Goal: Task Accomplishment & Management: Complete application form

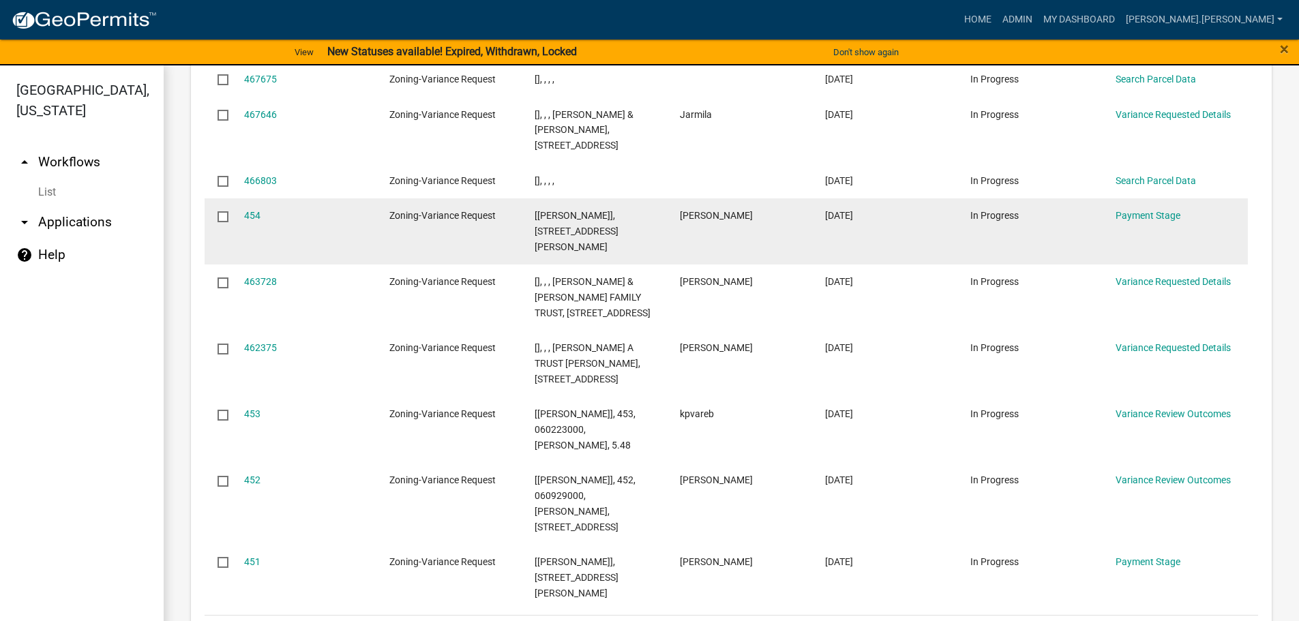
scroll to position [1791, 0]
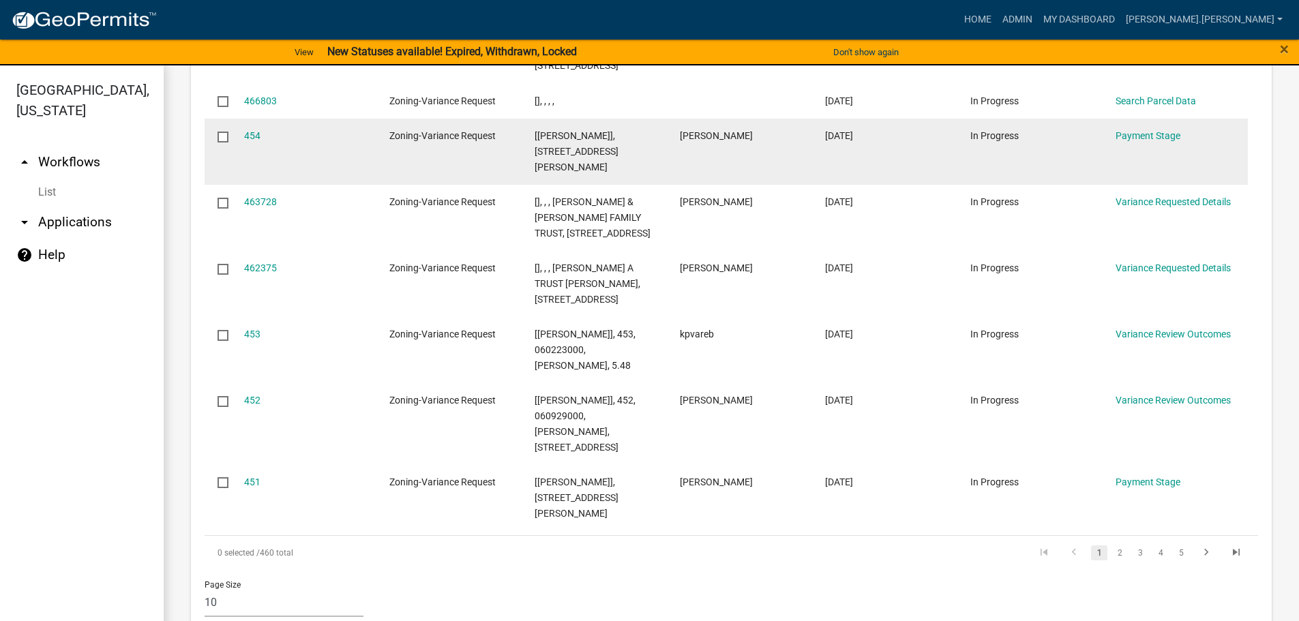
drag, startPoint x: 904, startPoint y: 356, endPoint x: 890, endPoint y: 452, distance: 97.1
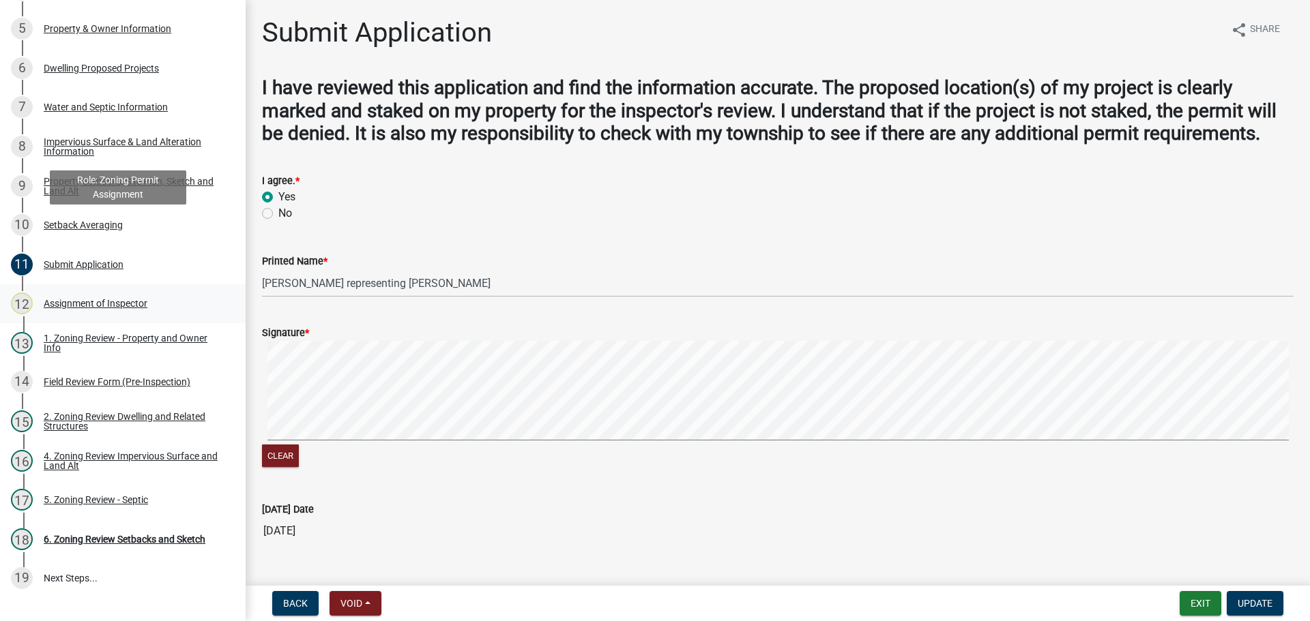
scroll to position [376, 0]
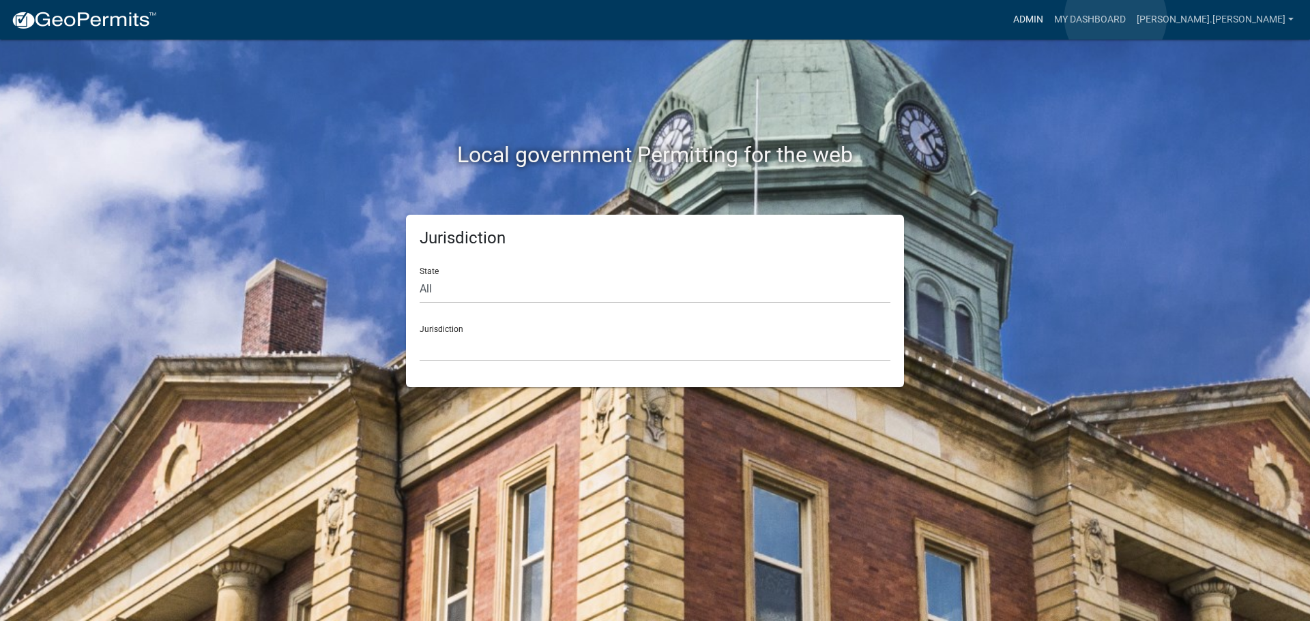
click at [1048, 18] on link "Admin" at bounding box center [1027, 20] width 41 height 26
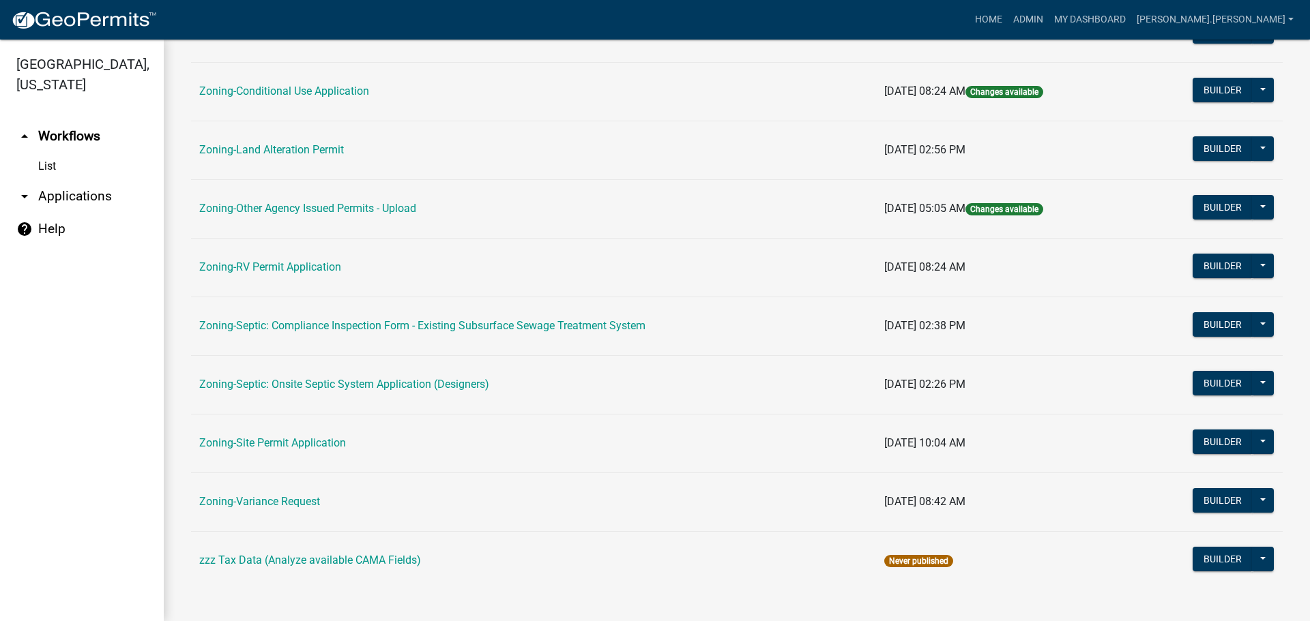
scroll to position [409, 0]
click at [317, 437] on link "Zoning-Site Permit Application" at bounding box center [272, 442] width 147 height 13
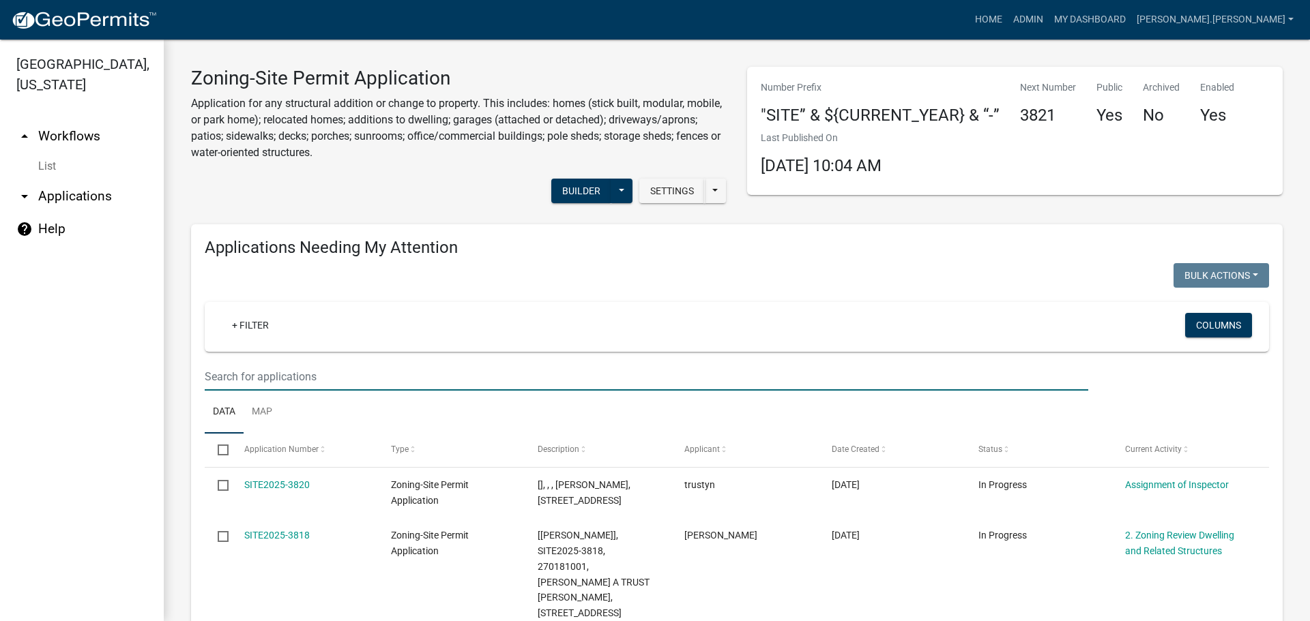
click at [572, 376] on input "text" at bounding box center [646, 377] width 883 height 28
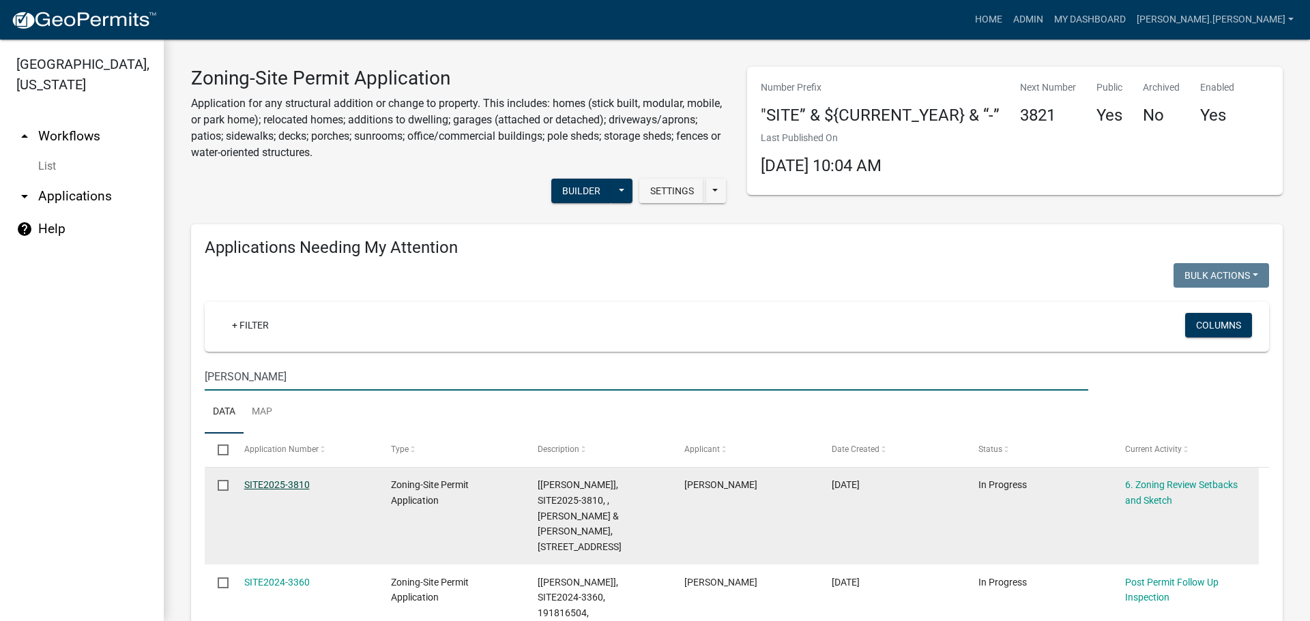
type input "[PERSON_NAME]"
click at [261, 479] on link "SITE2025-3810" at bounding box center [276, 484] width 65 height 11
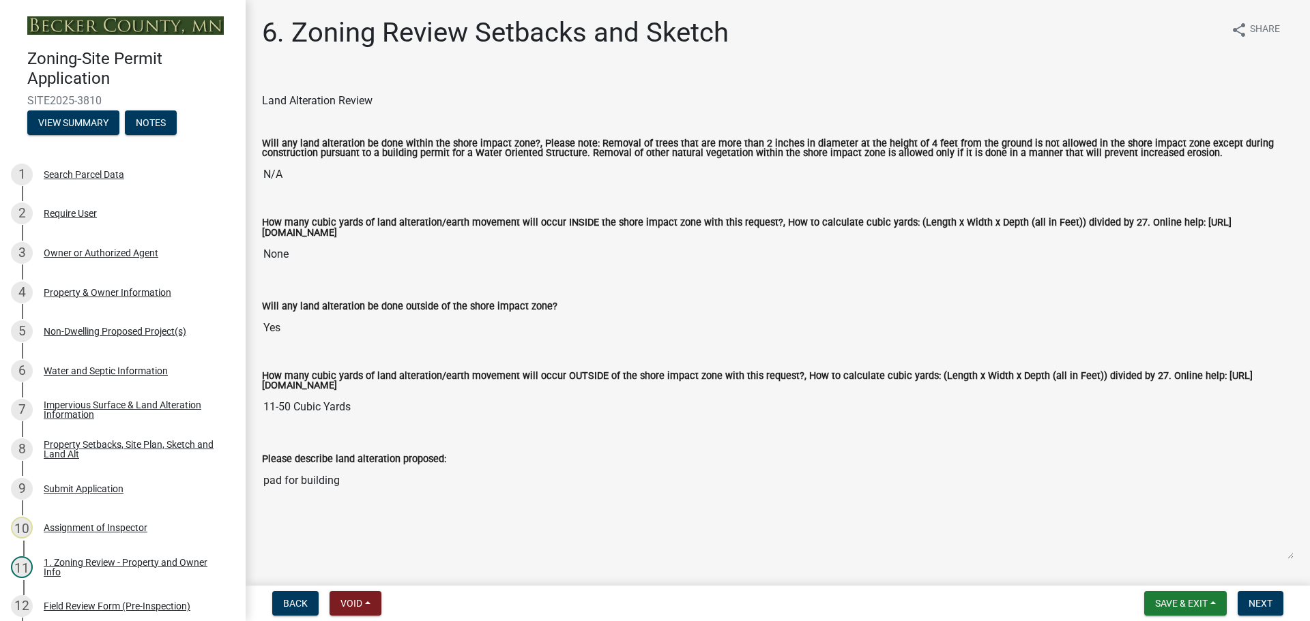
scroll to position [273, 0]
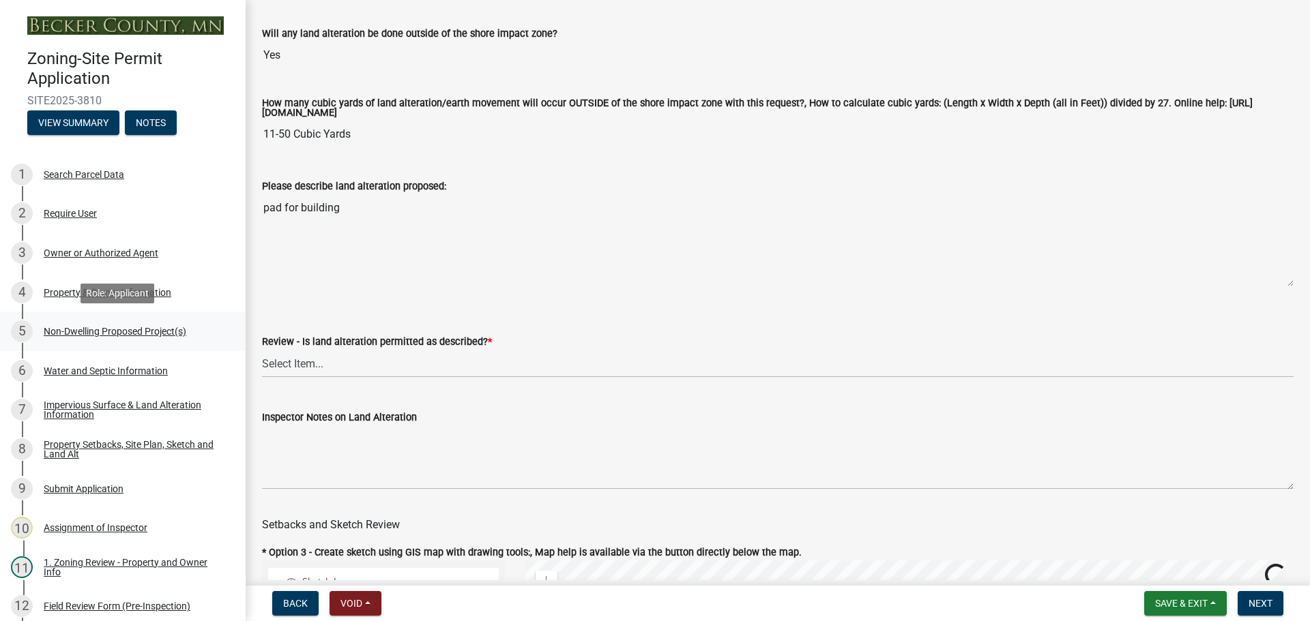
click at [89, 334] on div "Non-Dwelling Proposed Project(s)" at bounding box center [115, 332] width 143 height 10
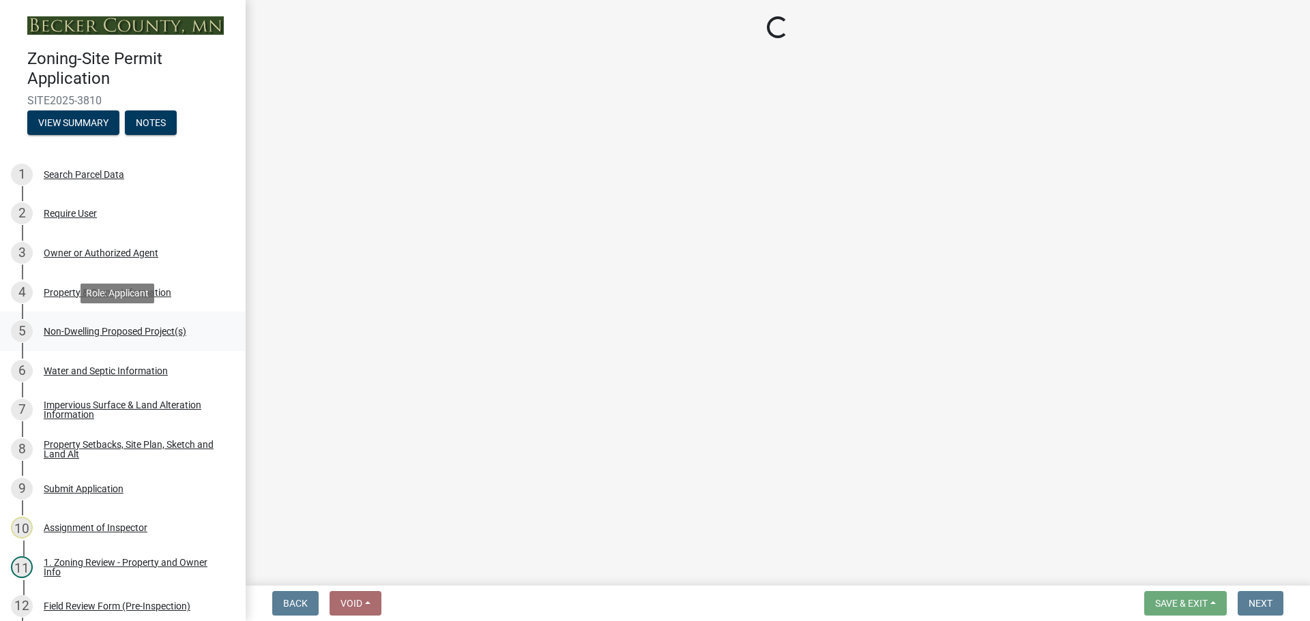
select select "6ced1b54-2913-4dbf-9776-23baa6524e46"
select select "3a2d96d3-fd69-4ed9-bae4-7a5aa03a7e58"
select select "6094bfe3-a997-46d7-8224-ceb3abf7e49e"
select select "ae391dbd-f41d-43ca-bdf1-092bd9136923"
select select "258cbdbc-8629-455d-9fed-6a57bf82144e"
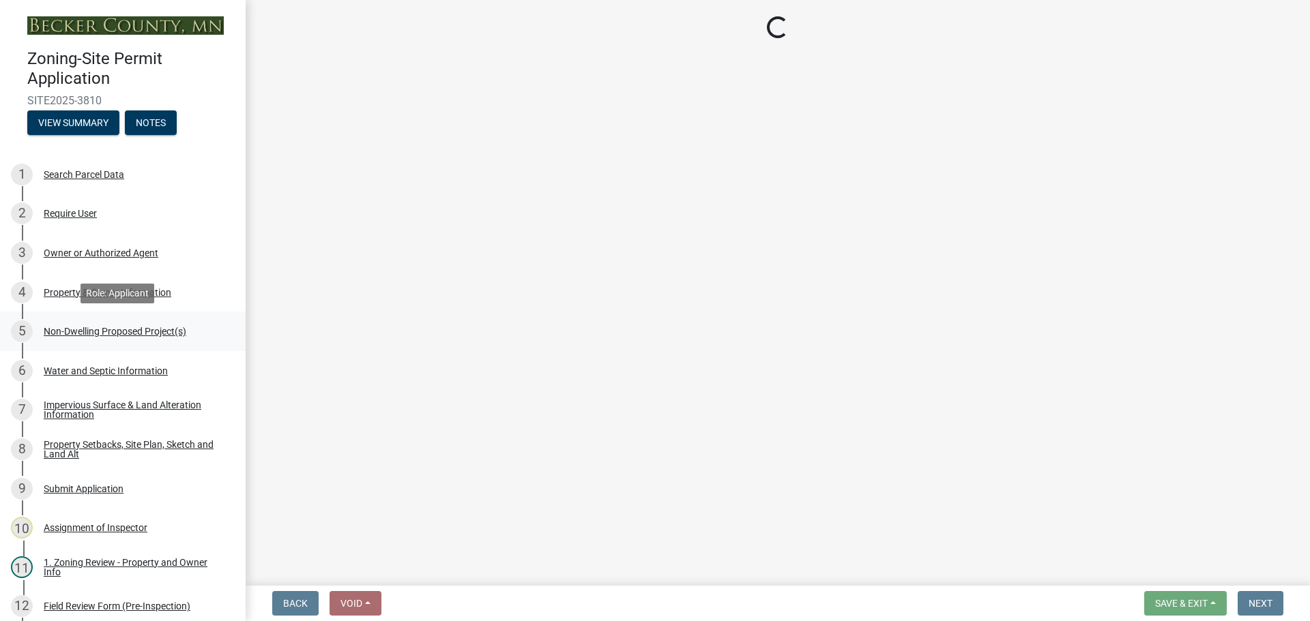
select select "a9a8393f-3c28-47b8-b6d9-84c94641c3fc"
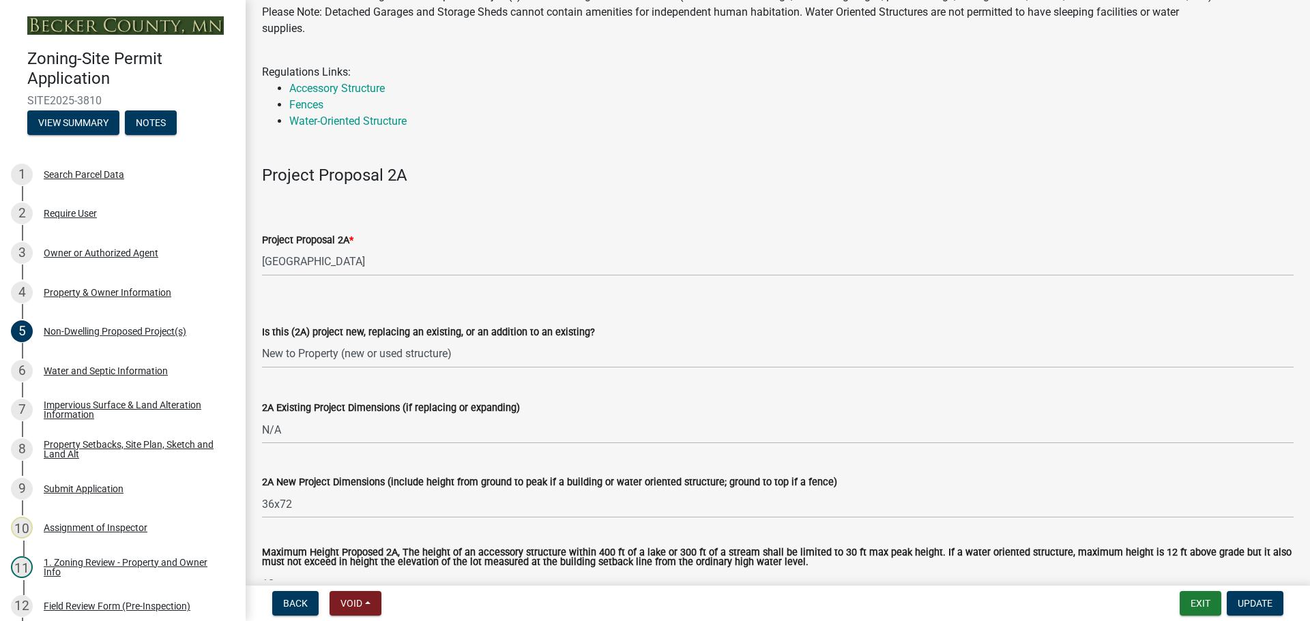
scroll to position [68, 0]
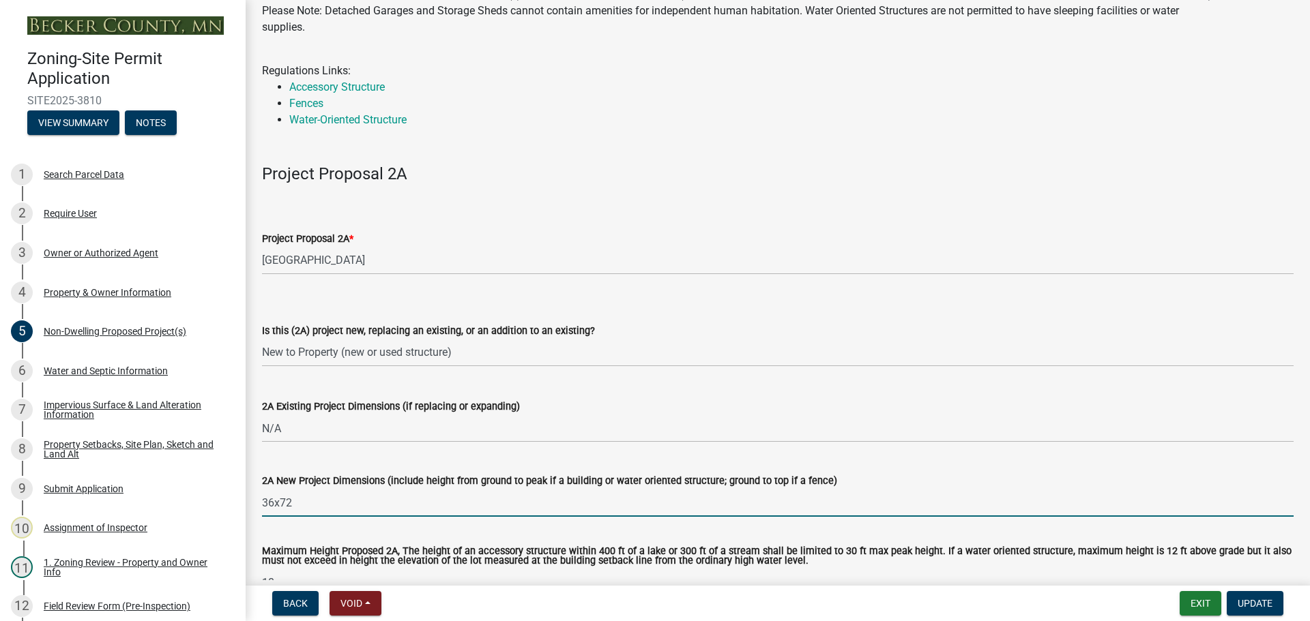
click at [321, 504] on input "36x72" at bounding box center [777, 503] width 1031 height 28
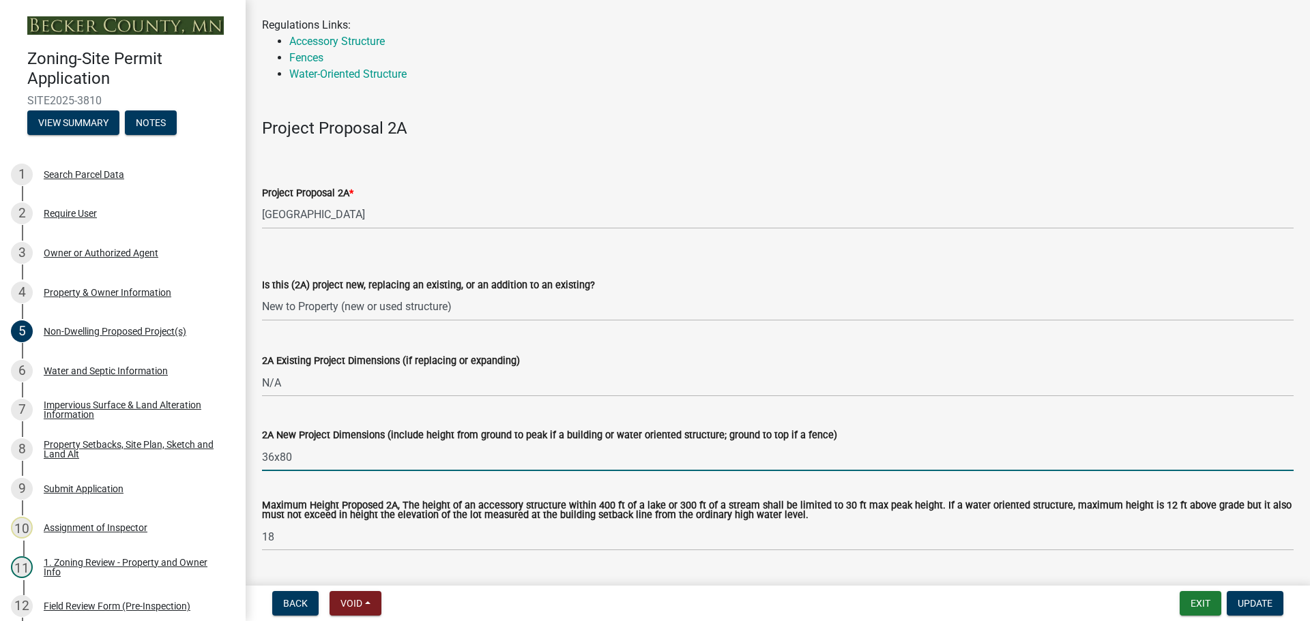
scroll to position [136, 0]
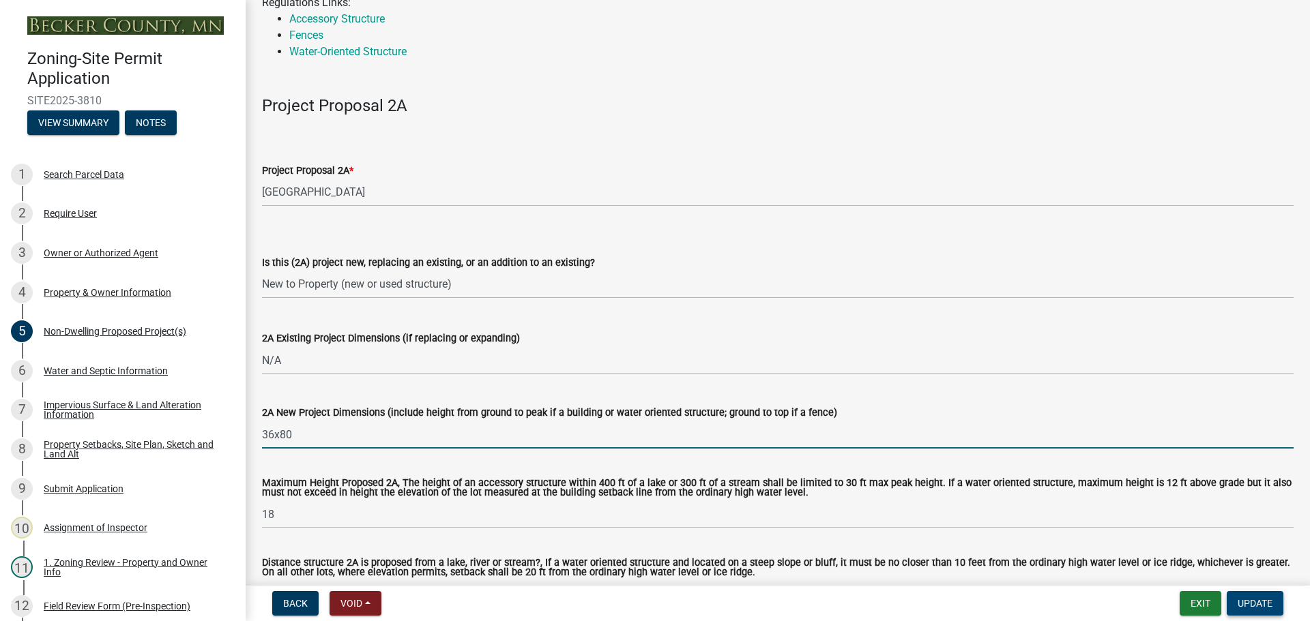
type input "36x80"
click at [1251, 602] on span "Update" at bounding box center [1254, 603] width 35 height 11
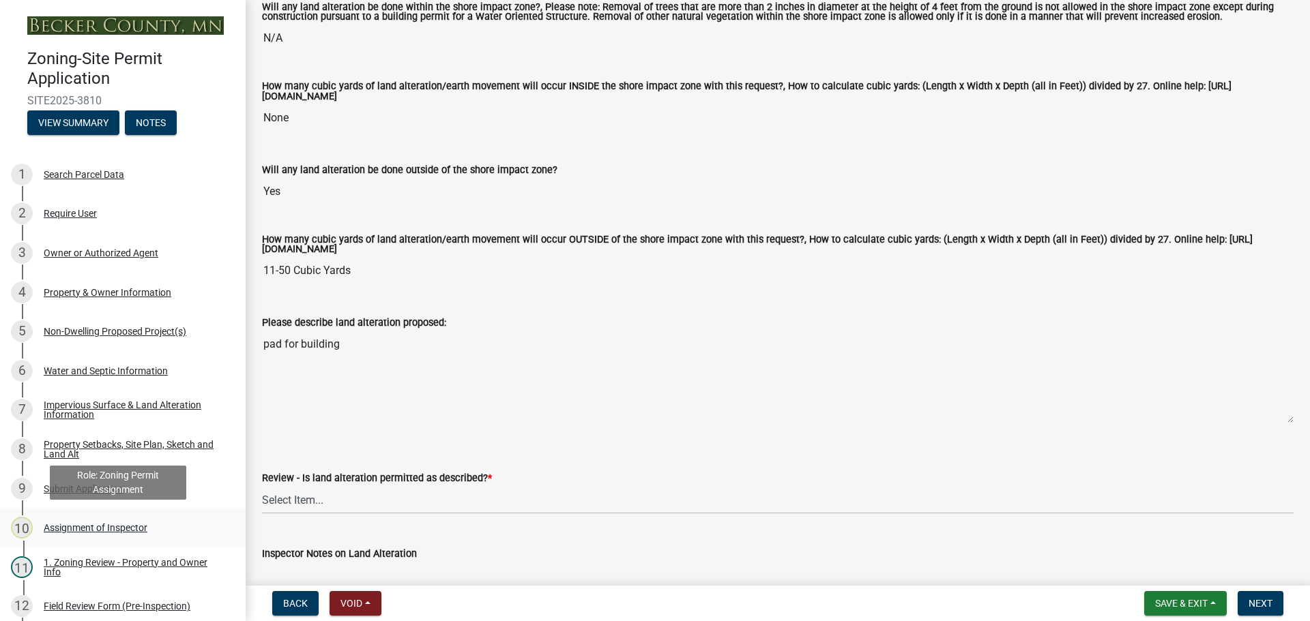
scroll to position [68, 0]
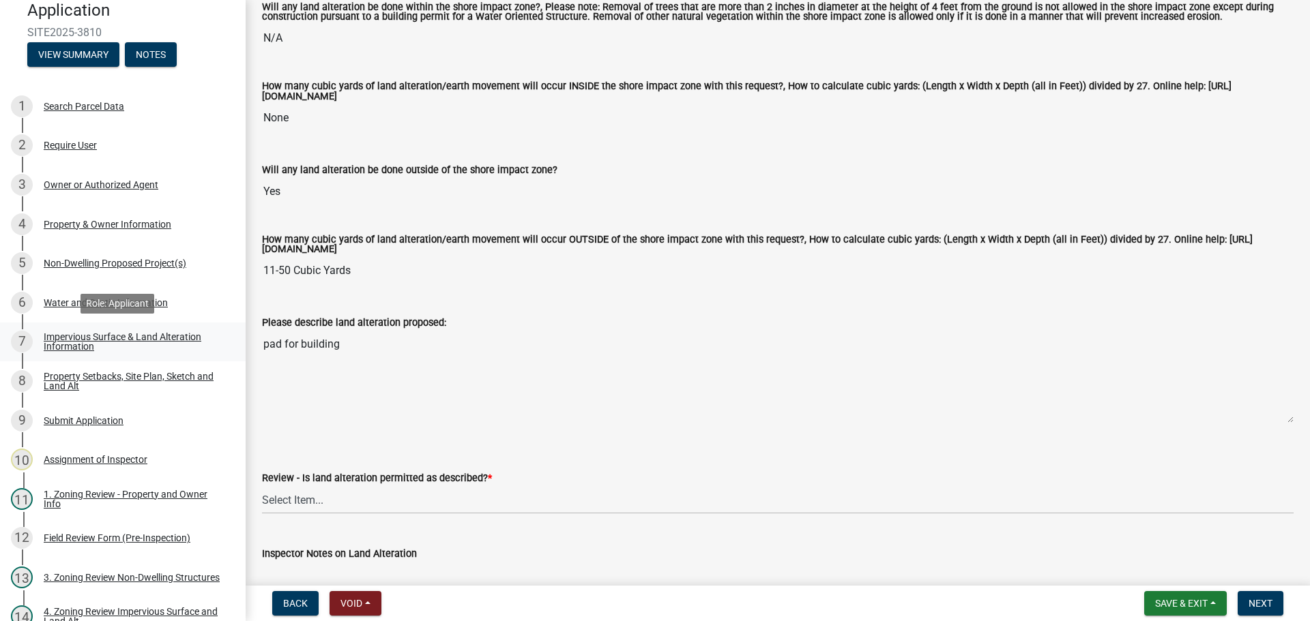
click at [146, 334] on div "Impervious Surface & Land Alteration Information" at bounding box center [134, 341] width 180 height 19
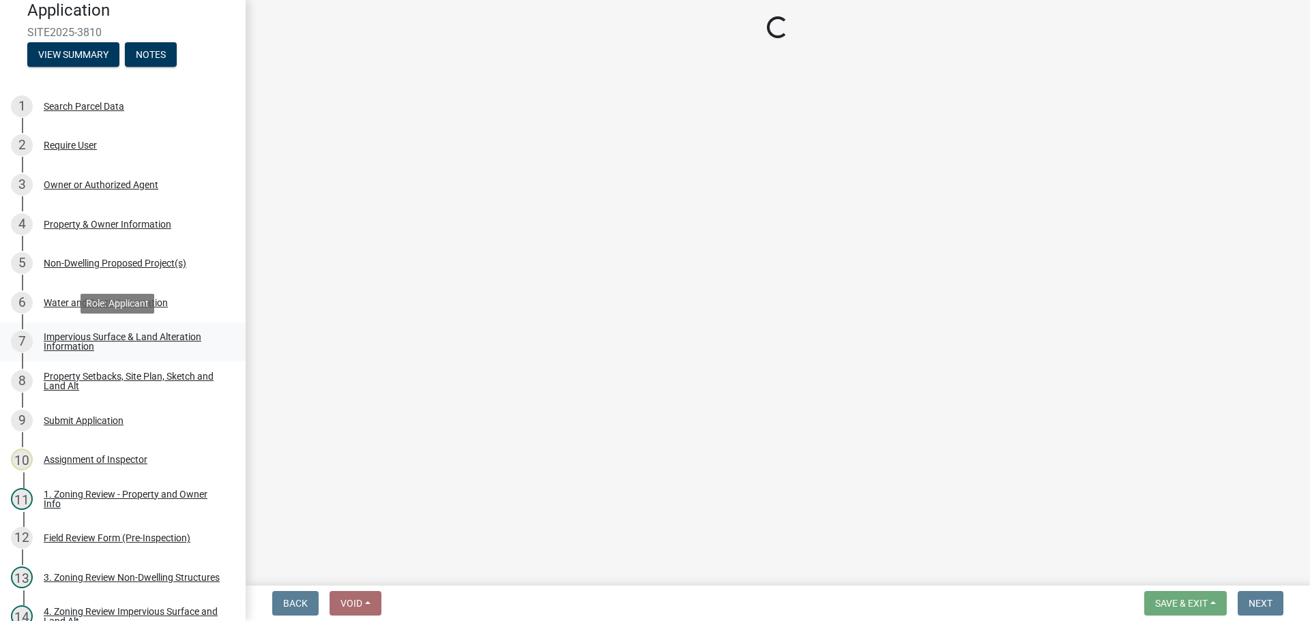
scroll to position [0, 0]
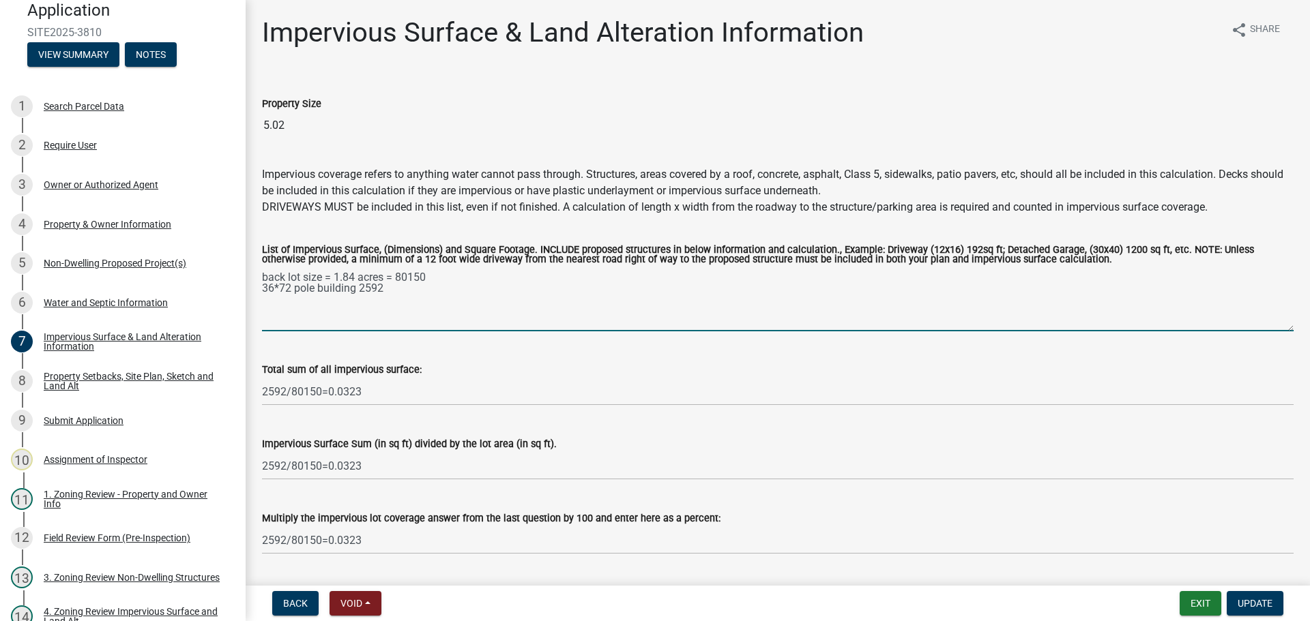
click at [284, 284] on textarea "back lot size = 1.84 acres = 80150 36*72 pole building 2592" at bounding box center [777, 299] width 1031 height 64
type textarea "back lot size = 1.84 acres = 80150 36* pole building 2592"
